Goal: Find specific page/section: Find specific page/section

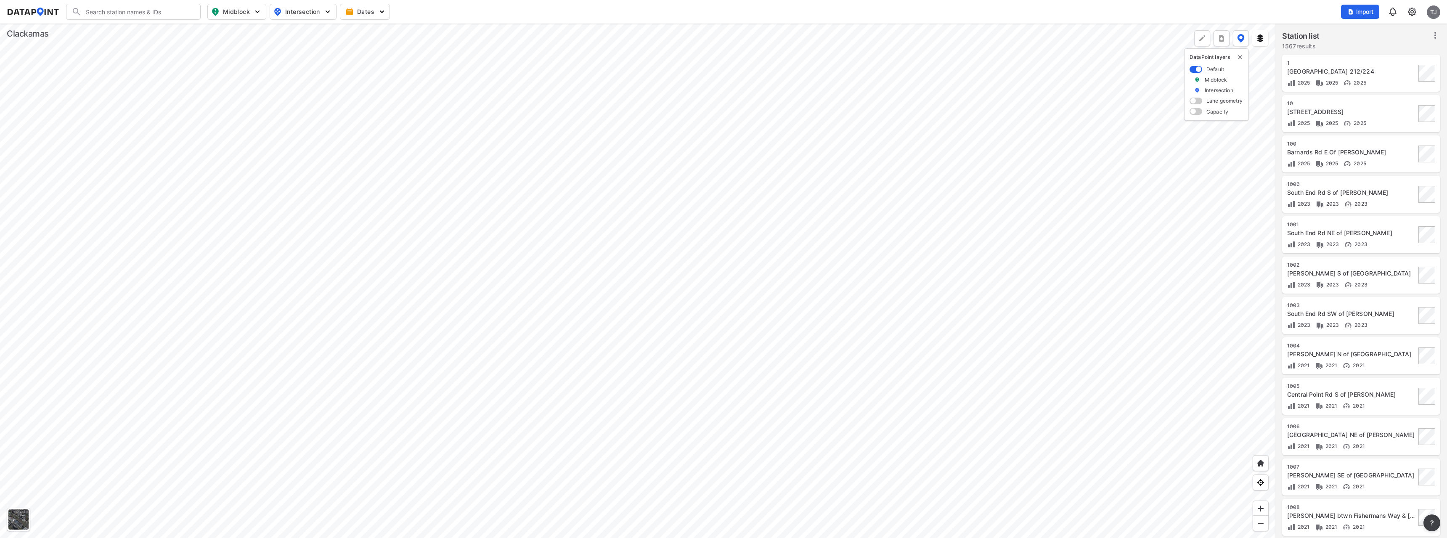
click at [516, 159] on div at bounding box center [637, 281] width 1275 height 514
click at [950, 261] on div at bounding box center [637, 281] width 1275 height 514
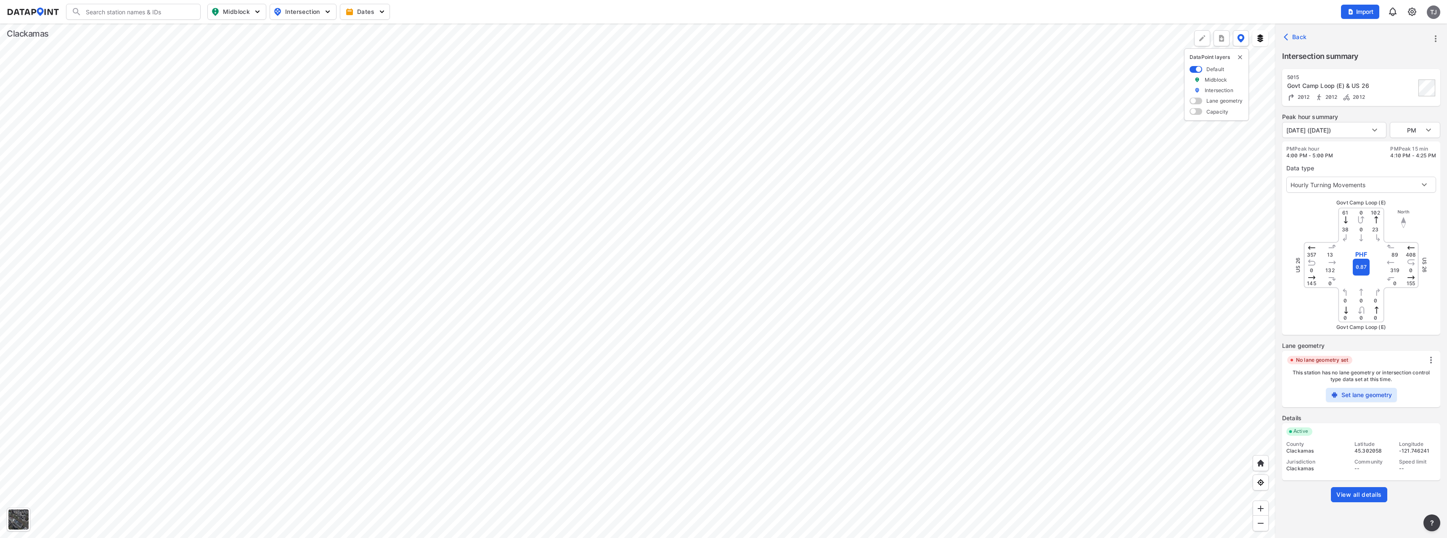
click at [711, 286] on div at bounding box center [637, 281] width 1275 height 514
click at [106, 13] on input "Search" at bounding box center [139, 11] width 114 height 13
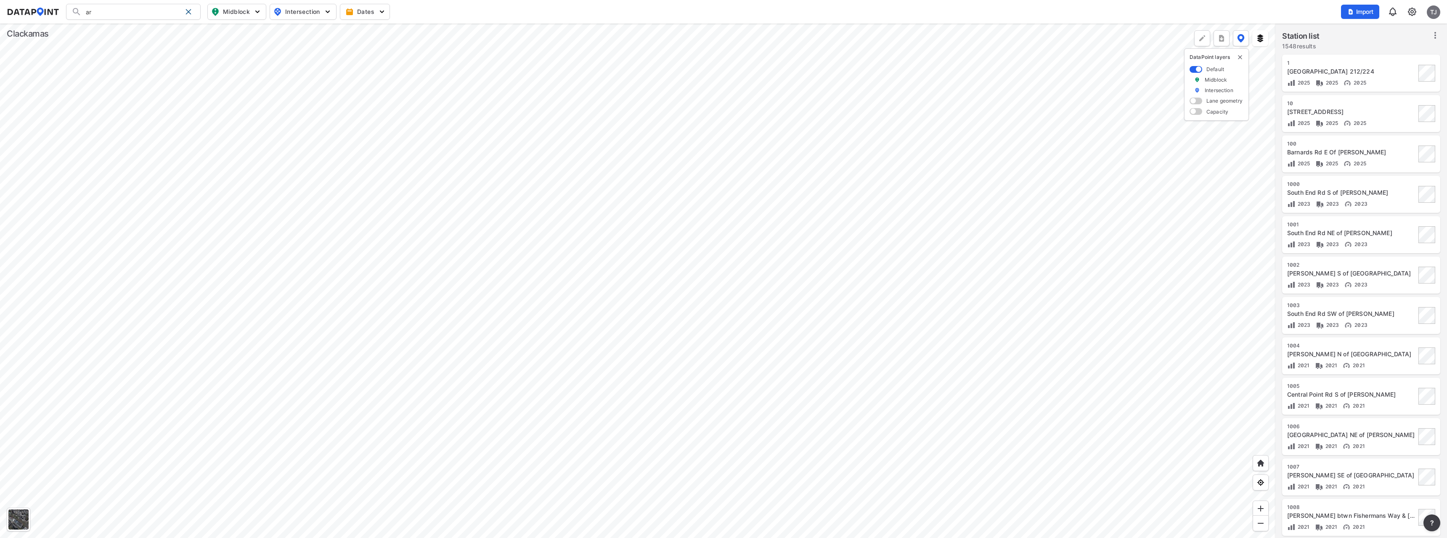
type input "a"
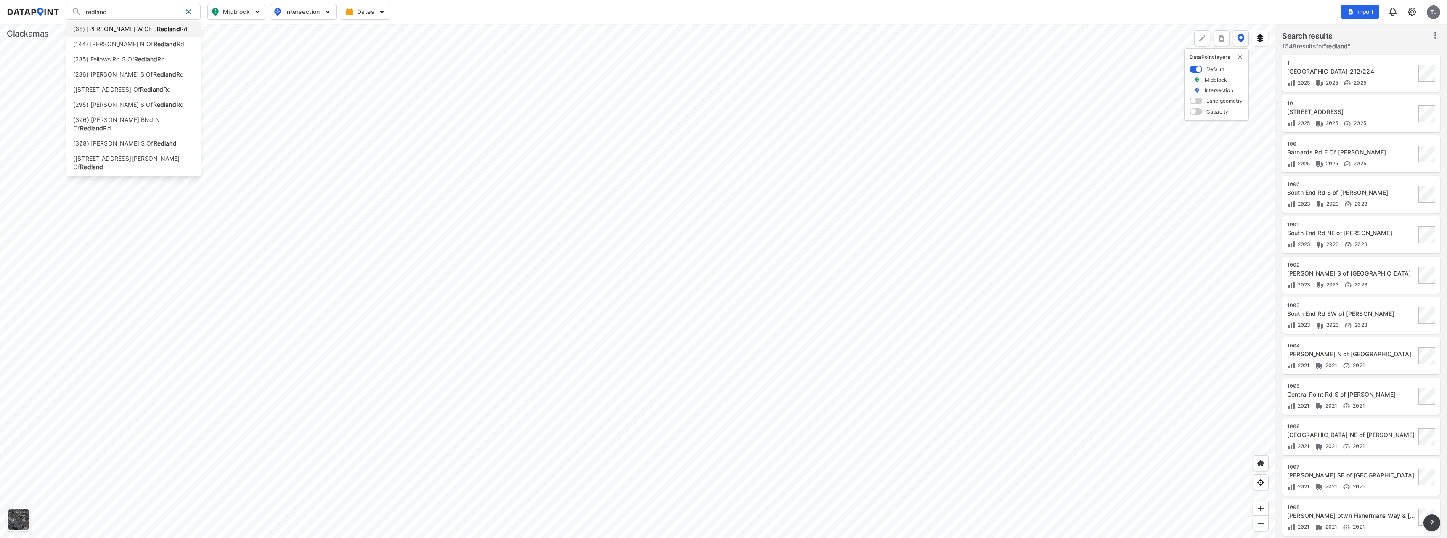
click at [142, 32] on li "(66) [PERSON_NAME] W Of S Redland Rd" at bounding box center [133, 28] width 135 height 15
type input "(66) [PERSON_NAME] W Of S Redland Rd"
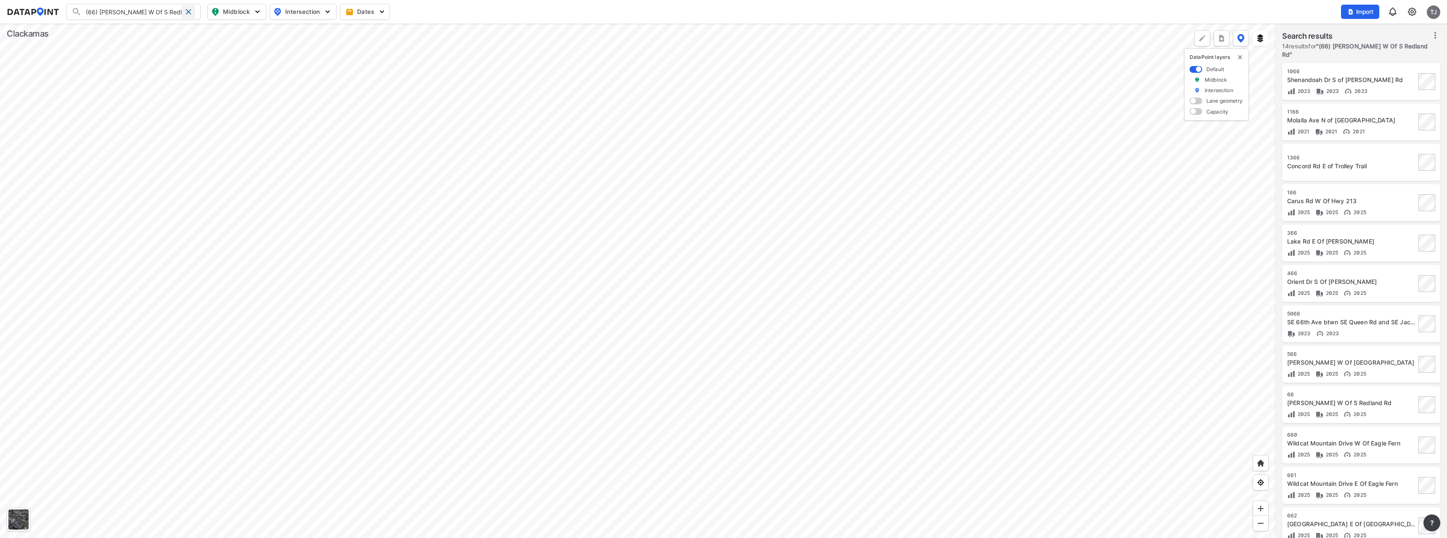
click at [190, 13] on span at bounding box center [188, 11] width 7 height 7
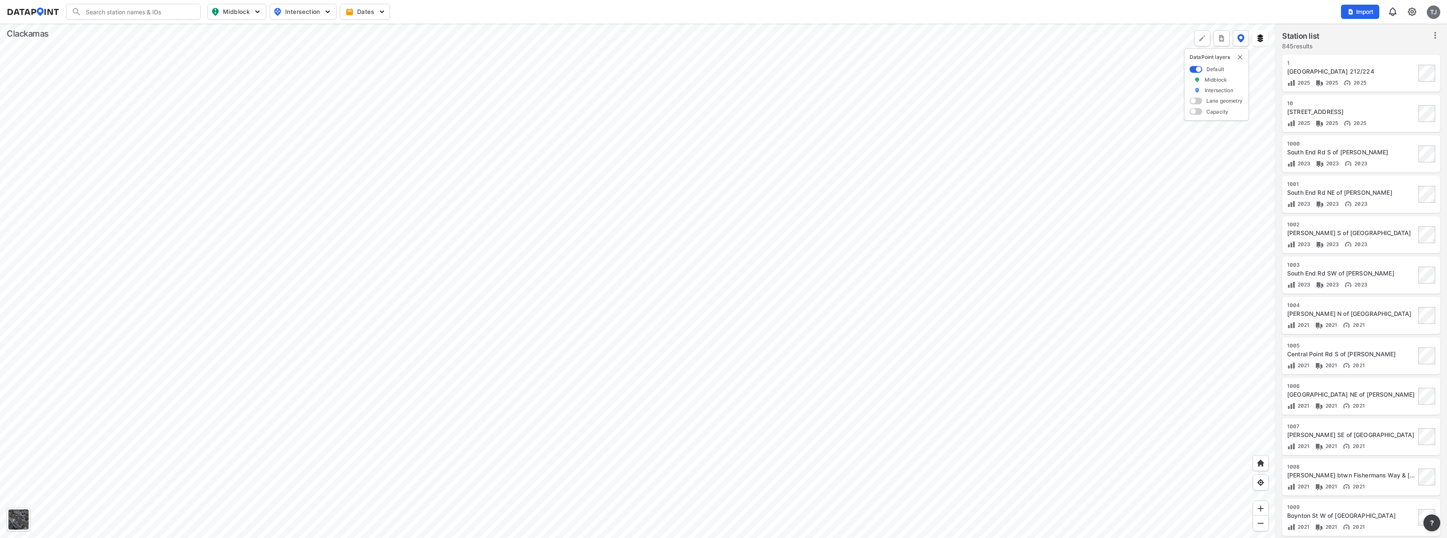
click at [597, 375] on div at bounding box center [637, 281] width 1275 height 514
click at [461, 188] on div at bounding box center [637, 281] width 1275 height 514
